Goal: Information Seeking & Learning: Learn about a topic

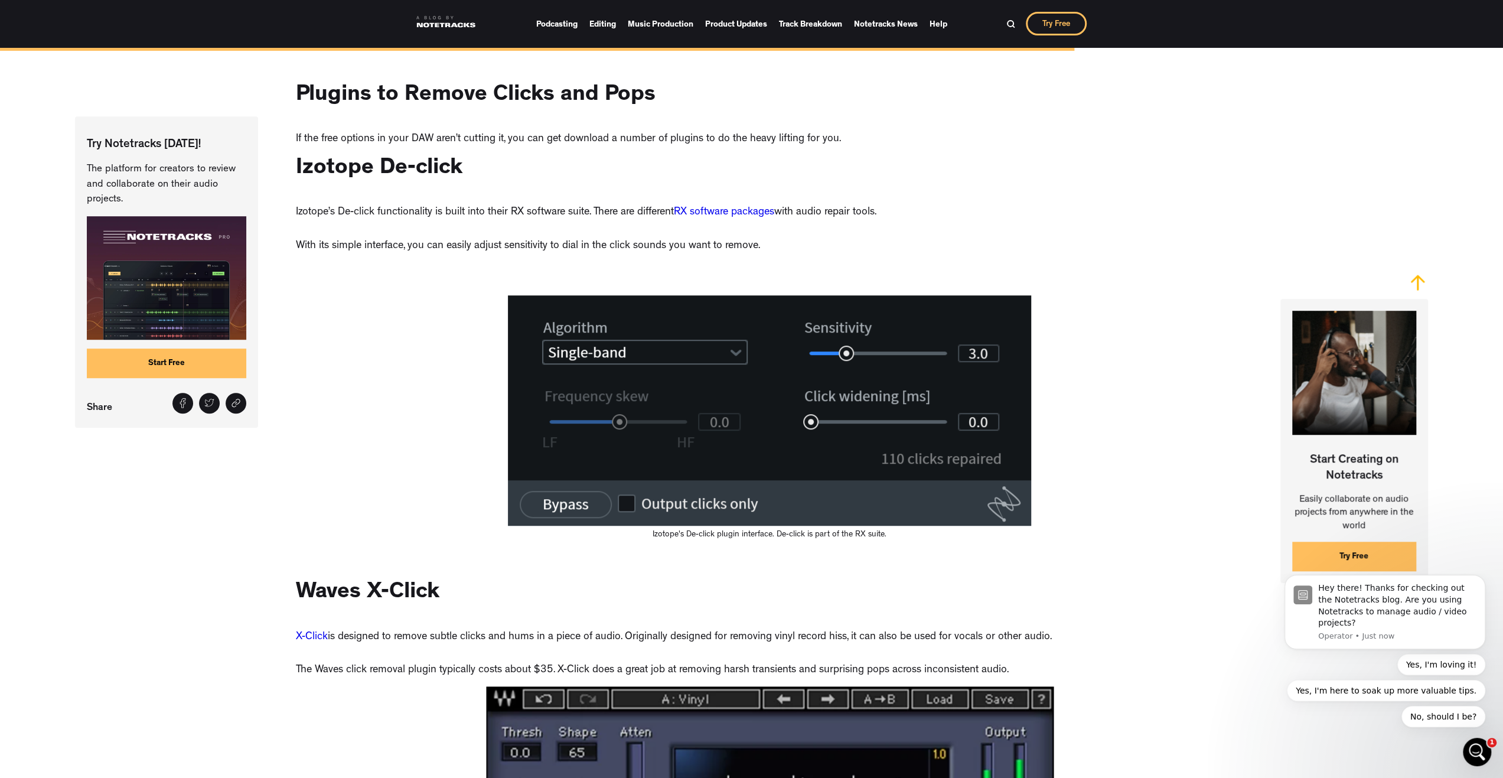
scroll to position [5137, 0]
click at [717, 217] on link "RX software packages" at bounding box center [724, 212] width 100 height 11
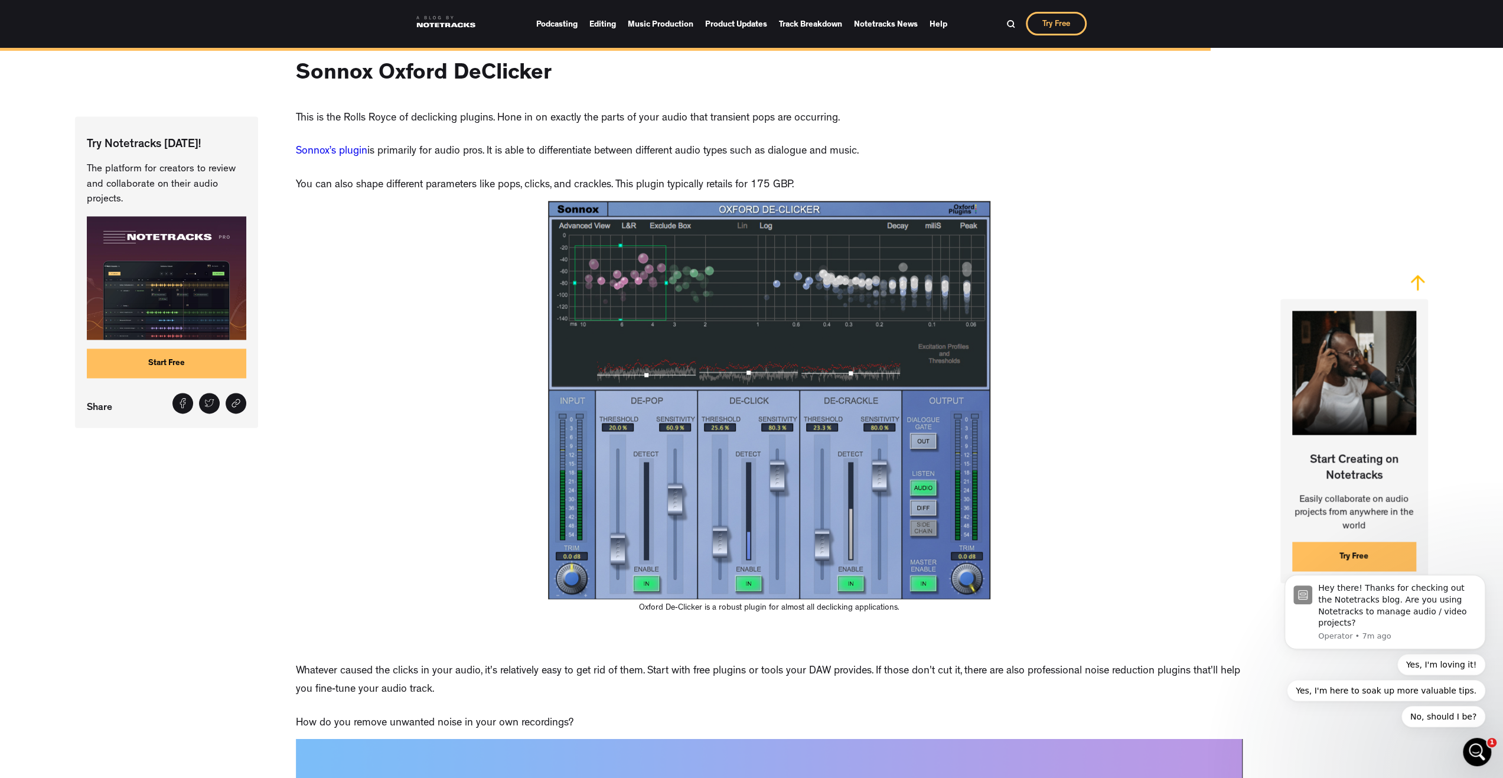
scroll to position [6023, 0]
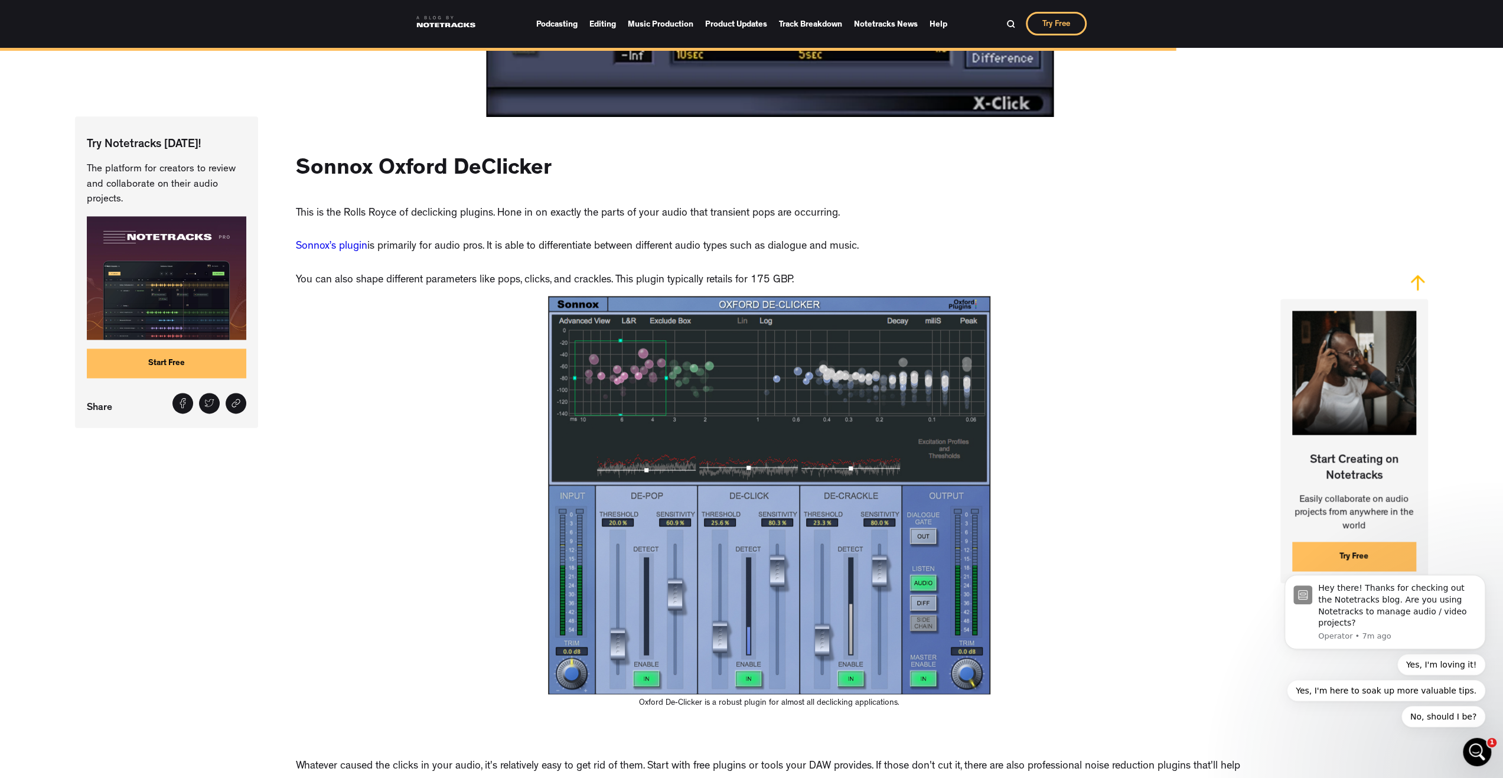
click at [342, 252] on link "Sonnox’s plugin" at bounding box center [331, 246] width 71 height 11
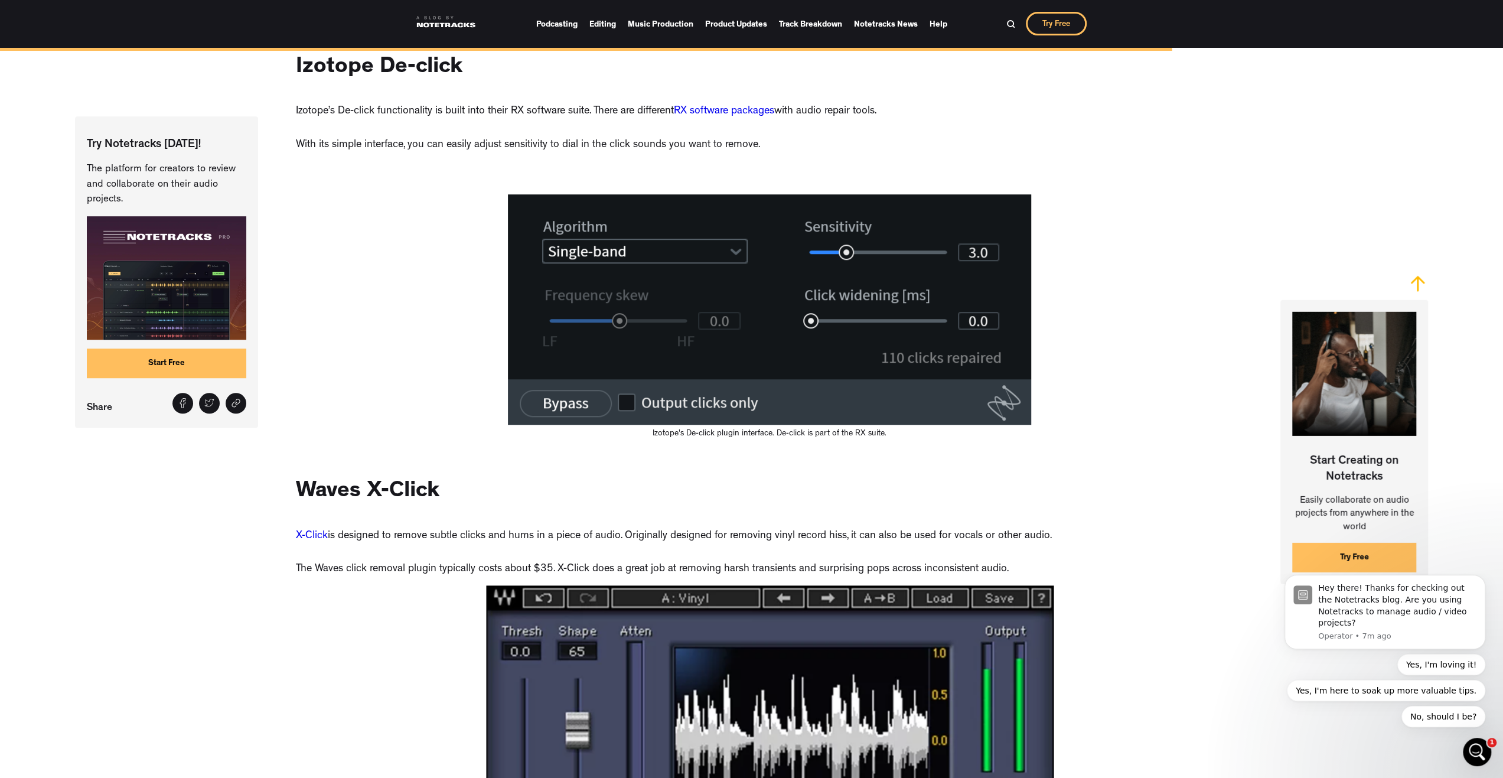
scroll to position [5060, 0]
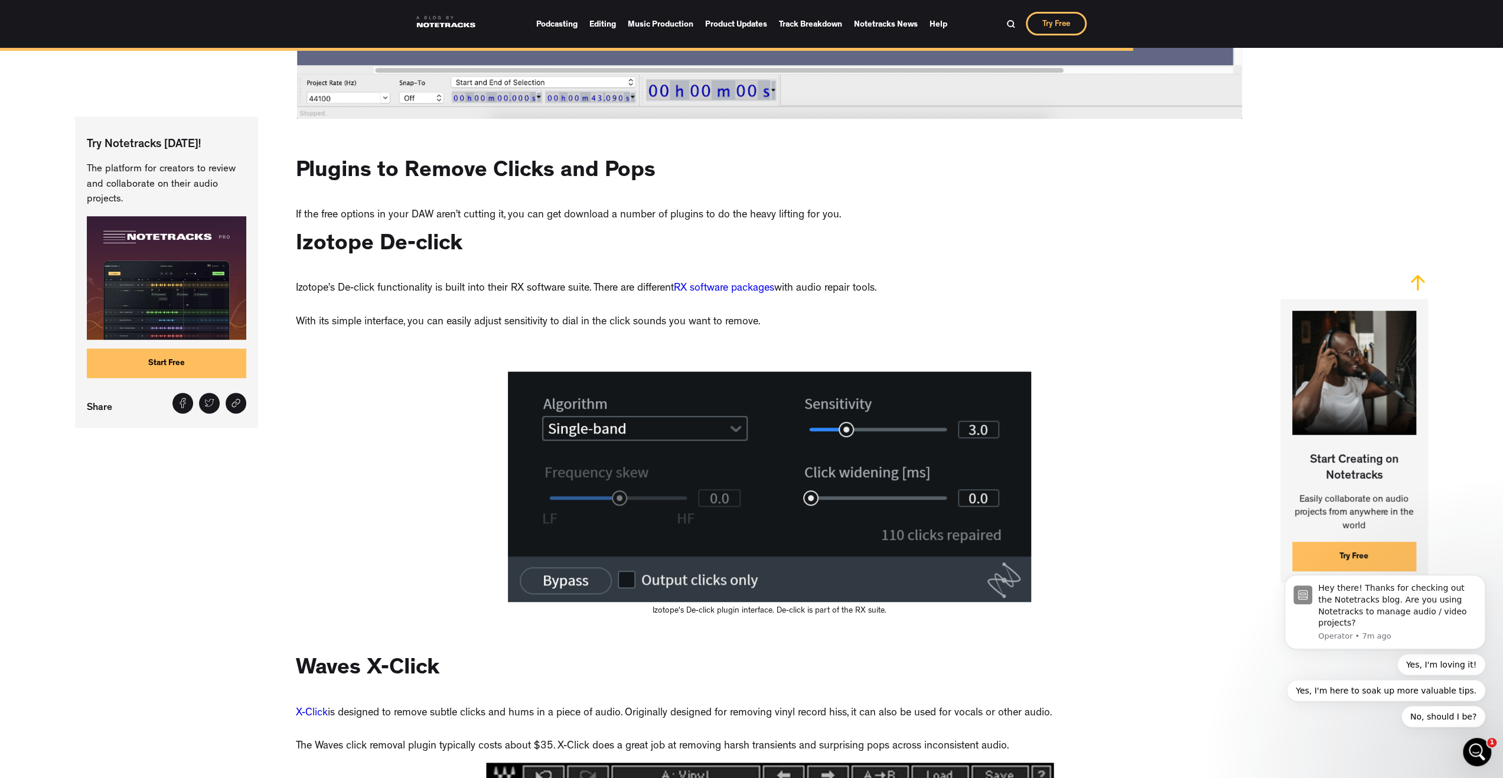
drag, startPoint x: 546, startPoint y: 153, endPoint x: 298, endPoint y: 154, distance: 248.6
copy h2 "Sonnox Oxford DeClicker"
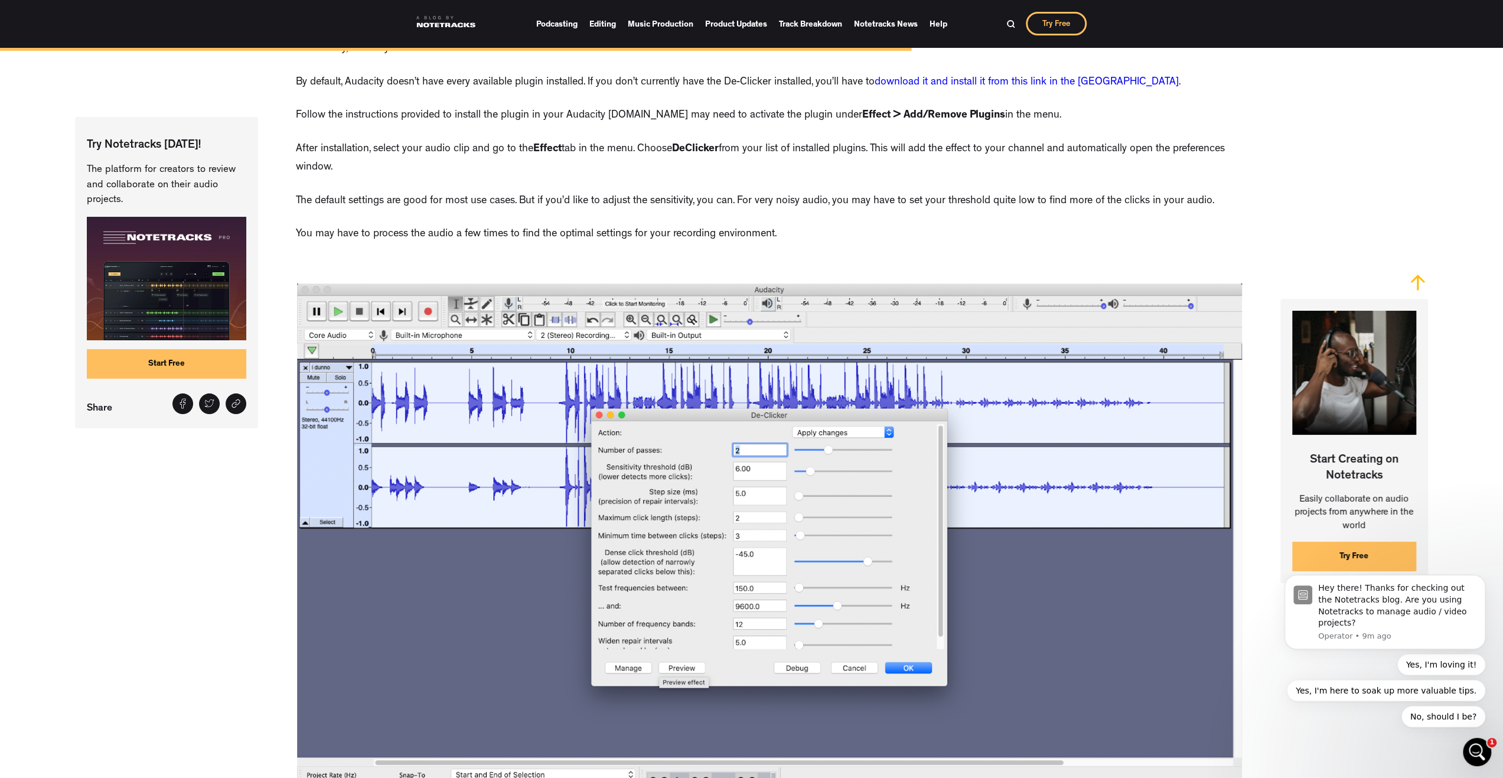
scroll to position [4250, 0]
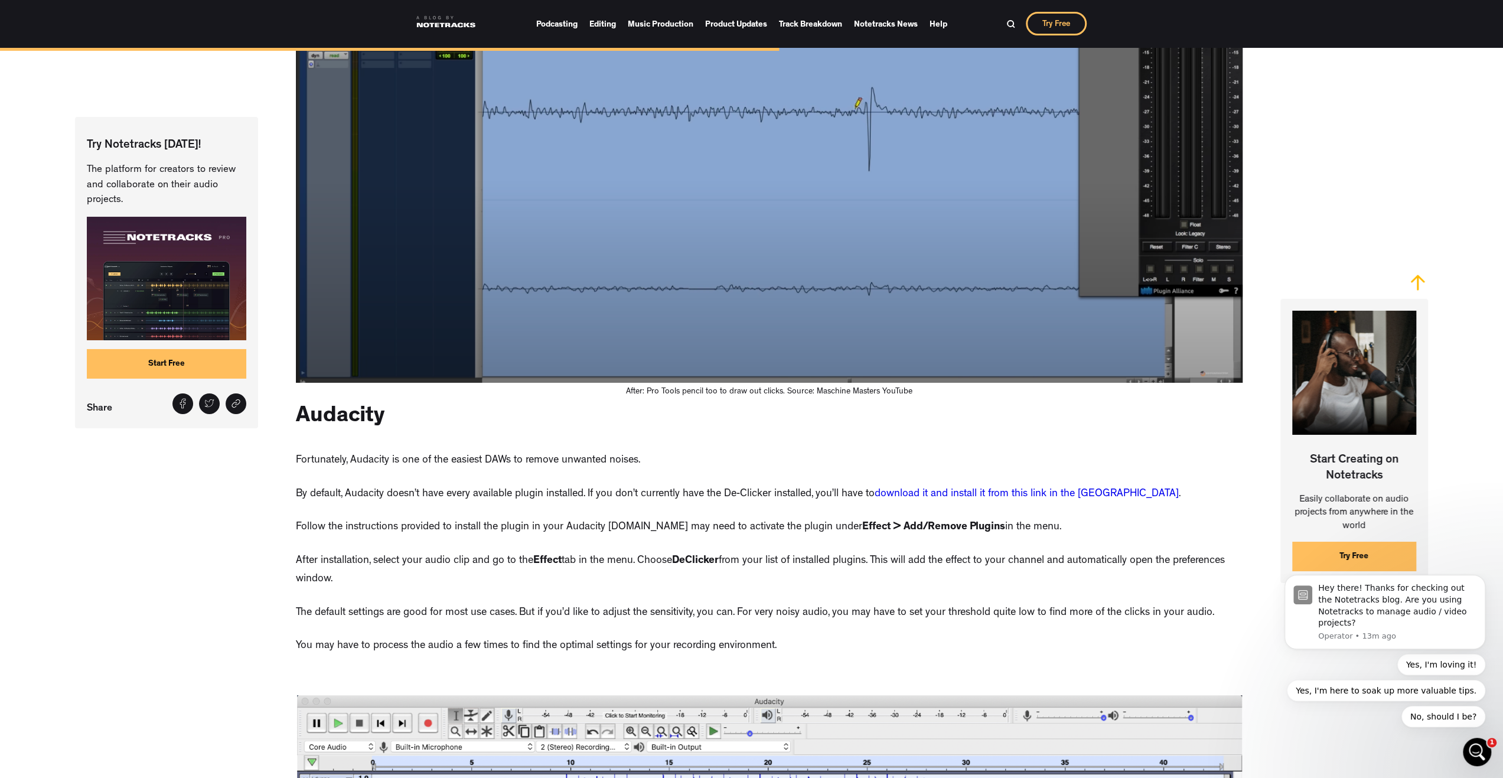
scroll to position [3994, 0]
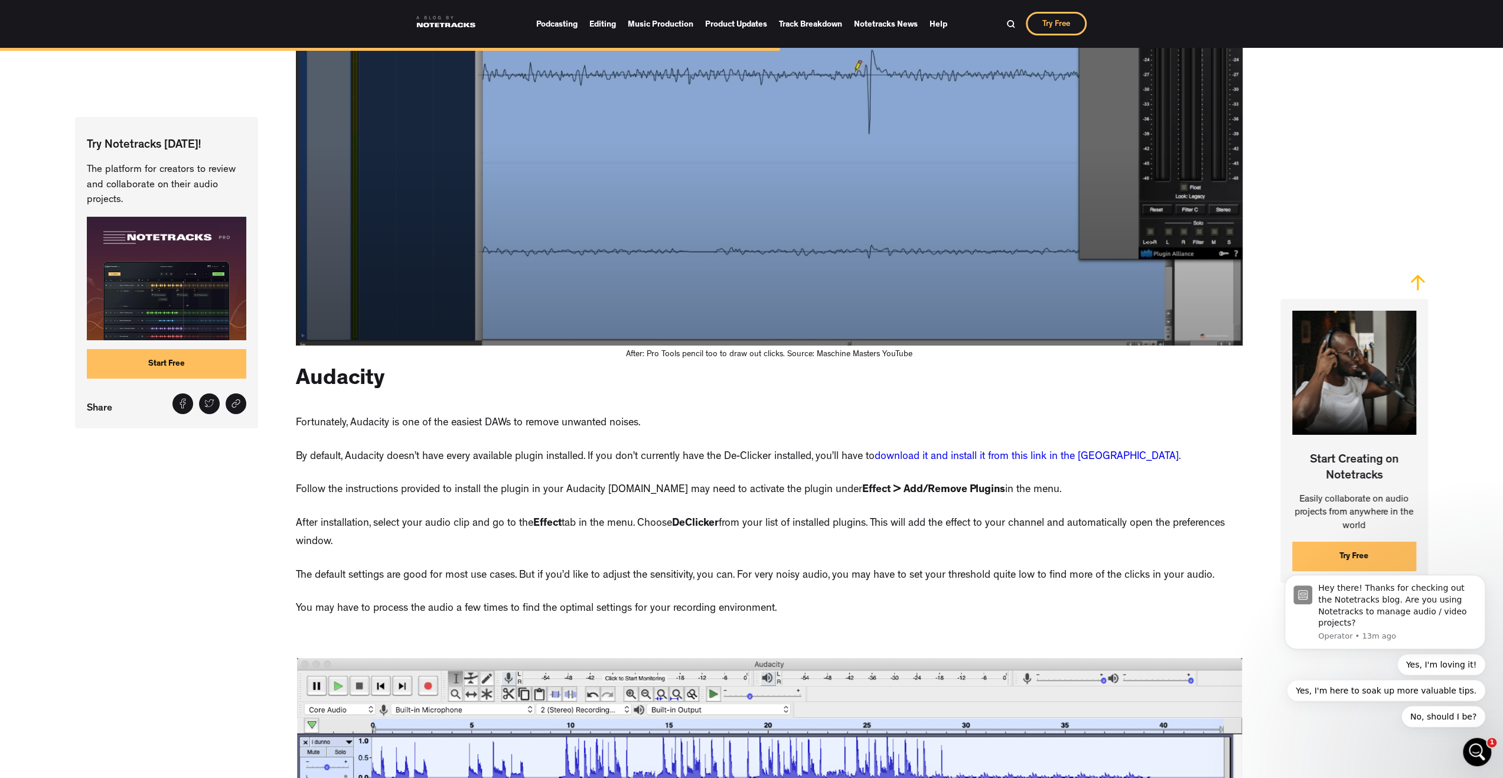
click at [934, 462] on link "download it and install it from this link in the [GEOGRAPHIC_DATA]" at bounding box center [1026, 457] width 304 height 11
